Goal: Task Accomplishment & Management: Manage account settings

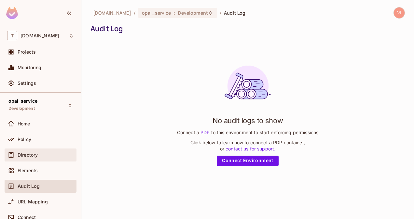
click at [29, 151] on div "Directory" at bounding box center [40, 155] width 67 height 8
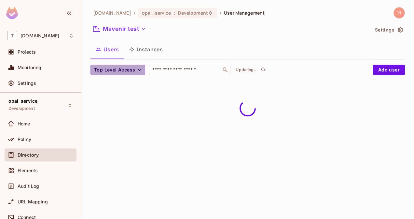
click at [141, 68] on icon "button" at bounding box center [139, 70] width 7 height 7
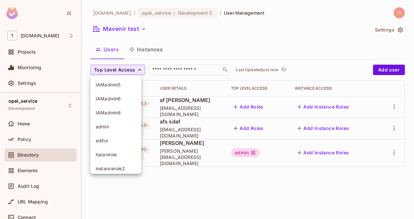
click at [198, 53] on div at bounding box center [207, 109] width 414 height 219
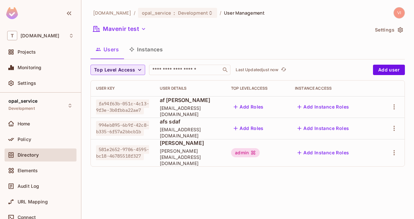
click at [398, 153] on div at bounding box center [390, 153] width 17 height 10
click at [397, 151] on icon "button" at bounding box center [394, 153] width 8 height 8
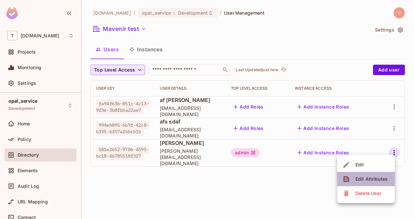
click at [370, 181] on div "Edit Attributes" at bounding box center [371, 179] width 32 height 7
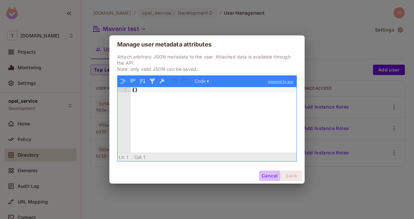
click at [267, 177] on button "Cancel" at bounding box center [269, 176] width 21 height 10
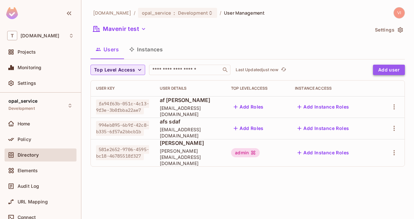
click at [394, 70] on button "Add user" at bounding box center [389, 70] width 32 height 10
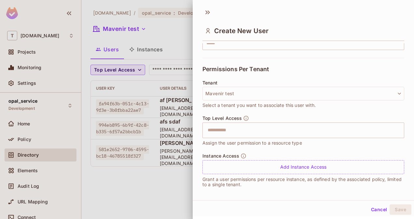
scroll to position [127, 0]
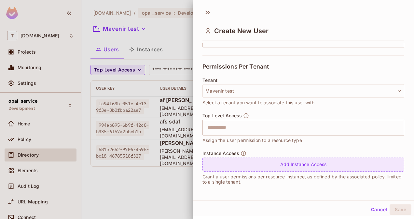
click at [308, 162] on div "Add Instance Access" at bounding box center [303, 165] width 202 height 14
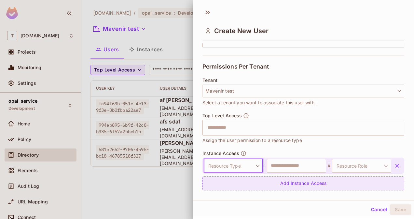
scroll to position [145, 0]
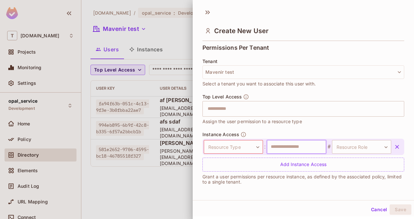
click at [304, 151] on input "text" at bounding box center [296, 147] width 59 height 14
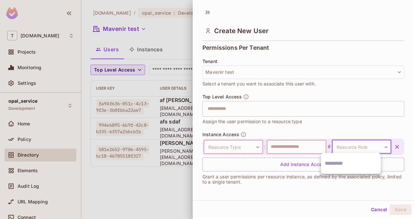
click at [351, 143] on body "T [DOMAIN_NAME] Projects Monitoring Settings opal_service Development Home Poli…" at bounding box center [207, 109] width 414 height 219
click at [336, 114] on div at bounding box center [207, 109] width 414 height 219
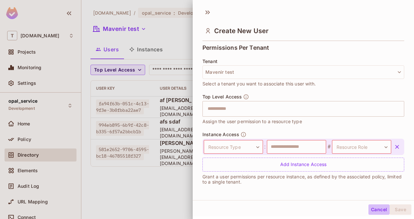
click at [376, 210] on button "Cancel" at bounding box center [378, 210] width 21 height 10
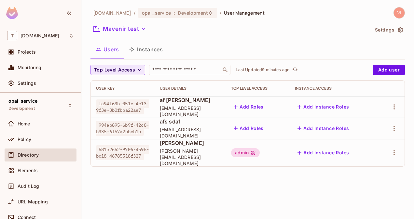
click at [146, 51] on button "Instances" at bounding box center [146, 49] width 44 height 16
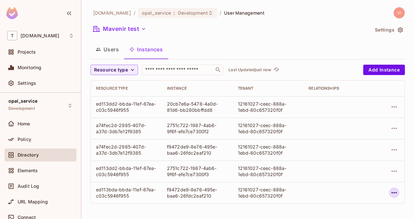
click at [392, 191] on icon "button" at bounding box center [394, 193] width 8 height 8
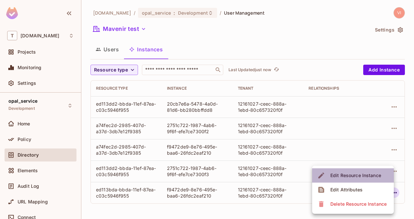
click at [349, 176] on div "Edit Resource Instance" at bounding box center [355, 175] width 51 height 7
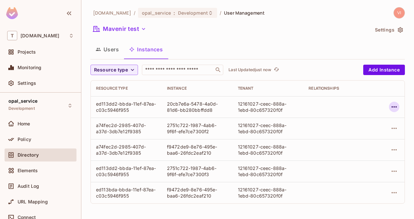
click at [394, 109] on icon "button" at bounding box center [394, 107] width 8 height 8
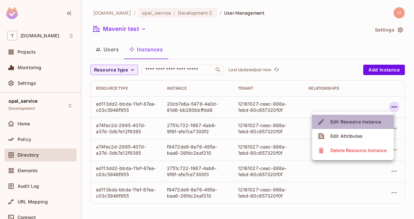
click at [361, 124] on div "Edit Resource Instance" at bounding box center [355, 122] width 51 height 7
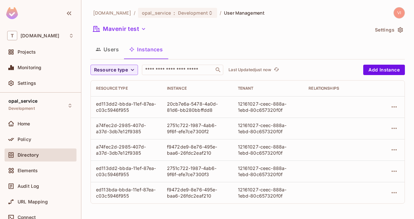
click at [172, 103] on div "20cb7e6a-5478-4a0d-81d6-bb280bbffdd8" at bounding box center [197, 107] width 61 height 12
click at [204, 108] on div "20cb7e6a-5478-4a0d-81d6-bb280bbffdd8" at bounding box center [197, 107] width 61 height 12
copy div "20cb7e6a-5478-4a0d-81d6-bb280bbffdd8"
